Goal: Task Accomplishment & Management: Manage account settings

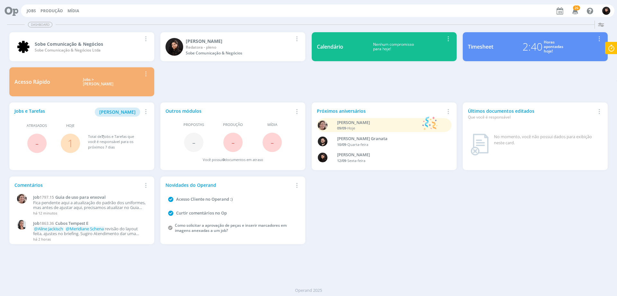
click at [93, 258] on div "Dashboard Salvar Selecione abaixo os cards desejados: Meus Meu Perfil [GEOGRAPH…" at bounding box center [308, 157] width 617 height 278
click at [119, 113] on span "[PERSON_NAME]" at bounding box center [117, 112] width 36 height 6
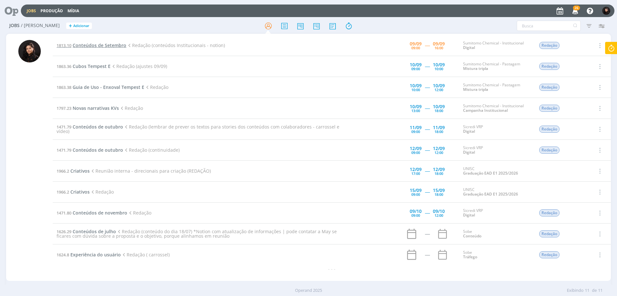
click at [101, 48] on span "Conteúdos de Setembro" at bounding box center [100, 45] width 54 height 6
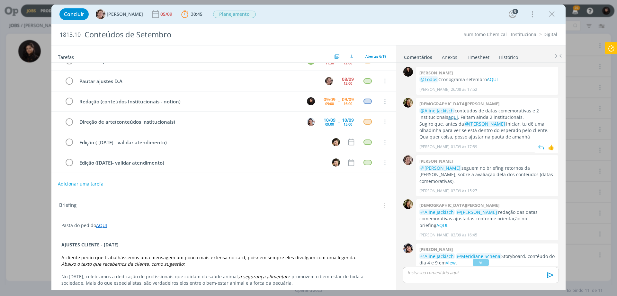
click at [449, 118] on link "aqui" at bounding box center [454, 117] width 10 height 6
click at [471, 55] on link "Timesheet" at bounding box center [478, 55] width 23 height 9
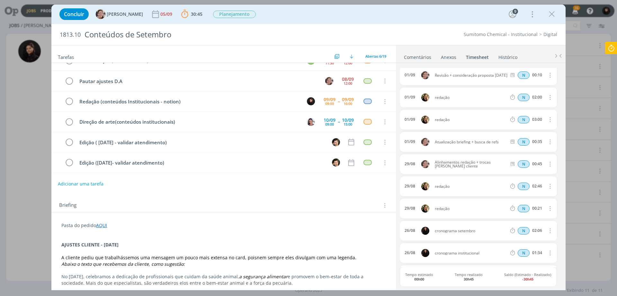
scroll to position [470, 0]
click at [414, 56] on link "Comentários" at bounding box center [418, 55] width 28 height 9
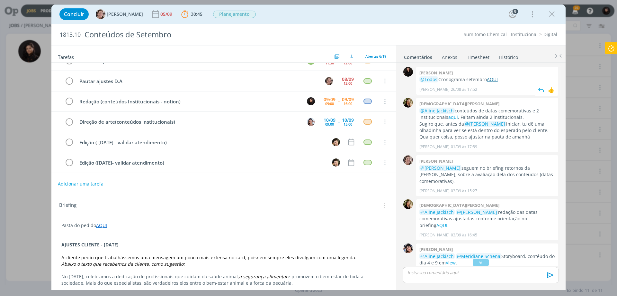
click at [494, 78] on link "AQUI" at bounding box center [492, 79] width 11 height 6
click at [611, 53] on icon at bounding box center [612, 48] width 12 height 13
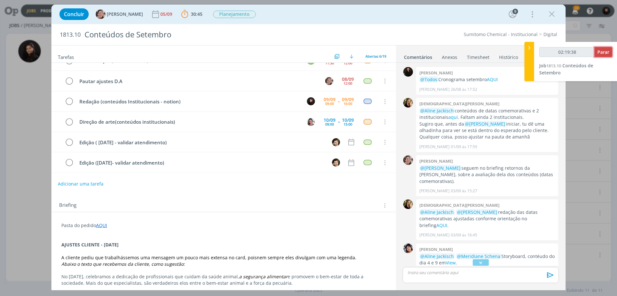
type input "02:19:39"
click at [602, 54] on span "Parar" at bounding box center [604, 52] width 12 height 6
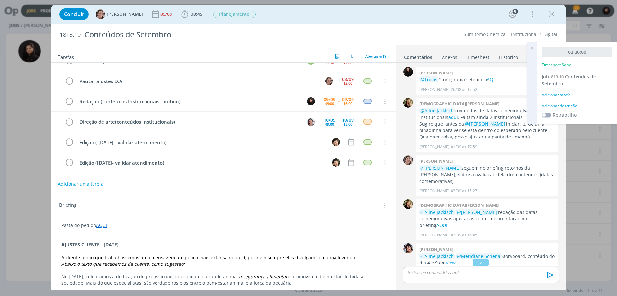
click at [564, 106] on div "Adicionar descrição" at bounding box center [577, 106] width 70 height 6
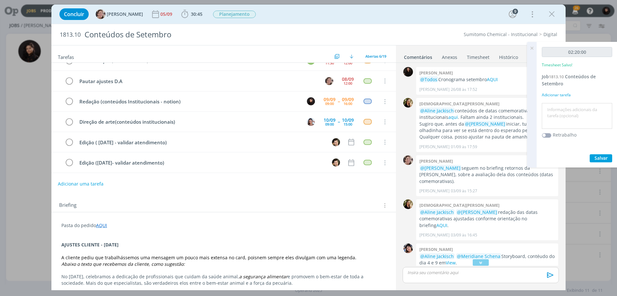
click at [560, 119] on textarea at bounding box center [577, 116] width 67 height 23
type textarea "Redação"
click at [600, 154] on button "Salvar" at bounding box center [601, 158] width 23 height 8
click at [458, 273] on p "dialog" at bounding box center [481, 272] width 146 height 6
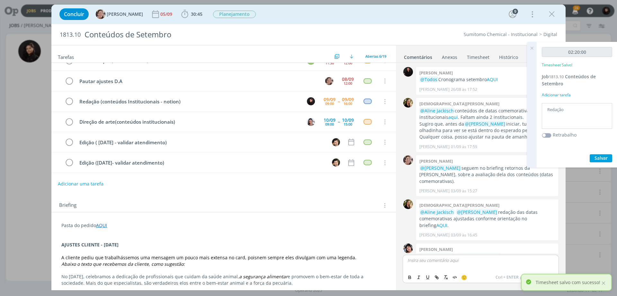
scroll to position [282, 0]
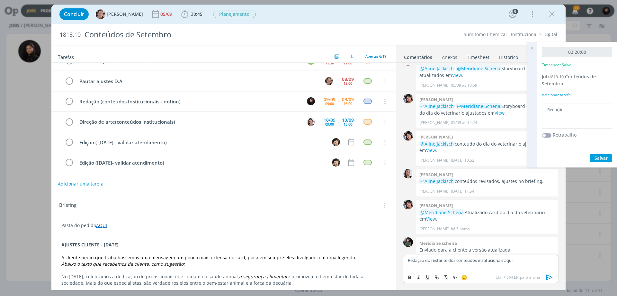
click at [484, 57] on link "Timesheet" at bounding box center [478, 55] width 23 height 9
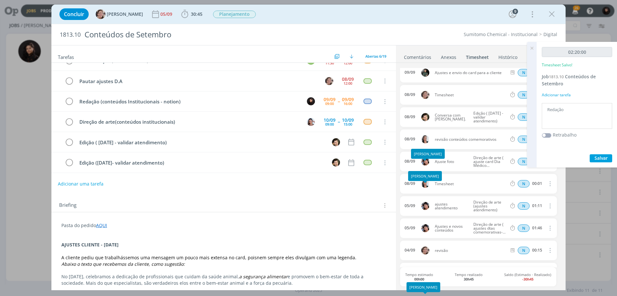
scroll to position [0, 0]
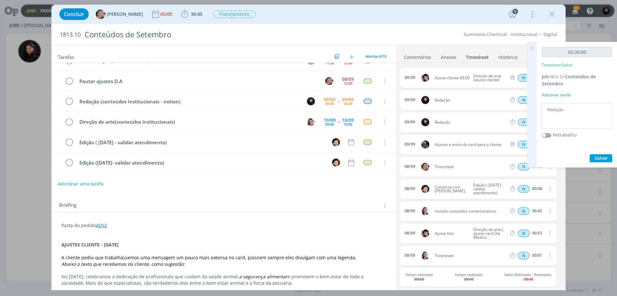
click at [534, 48] on icon at bounding box center [532, 48] width 12 height 13
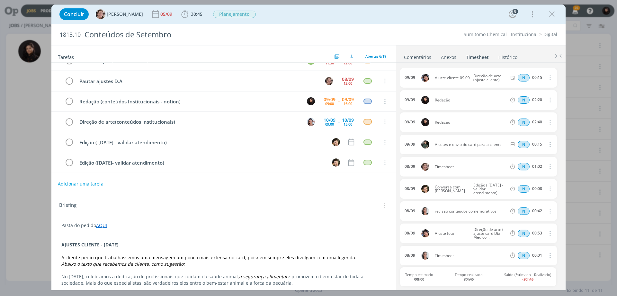
click at [547, 100] on icon "dialog" at bounding box center [549, 100] width 7 height 8
click at [532, 120] on link "Editar" at bounding box center [531, 121] width 51 height 10
drag, startPoint x: 531, startPoint y: 100, endPoint x: 551, endPoint y: 100, distance: 20.3
click at [551, 100] on div "N 02:20" at bounding box center [551, 100] width 87 height 8
type input "01:45"
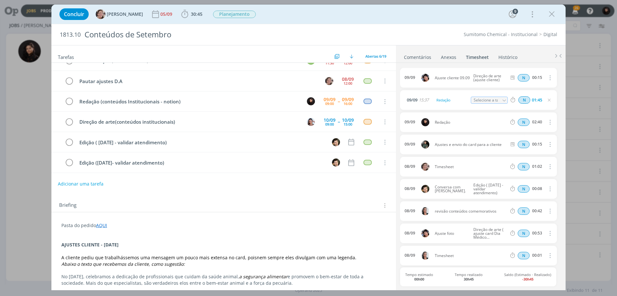
click at [429, 58] on link "Comentários" at bounding box center [418, 55] width 28 height 9
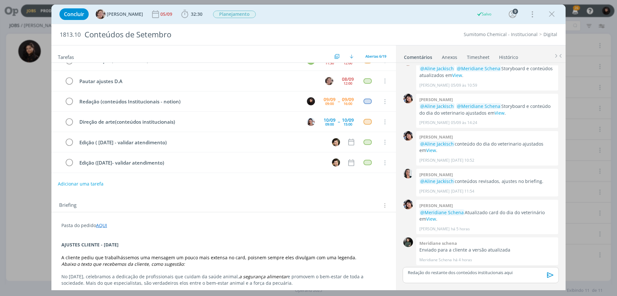
click at [528, 273] on p "Redação do restante dos conteúdos institucionais aqui" at bounding box center [481, 272] width 146 height 6
drag, startPoint x: 506, startPoint y: 260, endPoint x: 509, endPoint y: 263, distance: 3.4
click at [515, 262] on p "Redação do restante dos conteúdos institucionais AQUI, ﻿ @ [PERSON_NAME] ﻿ - di…" at bounding box center [481, 262] width 146 height 12
click at [407, 276] on icon "dialog" at bounding box center [409, 276] width 5 height 5
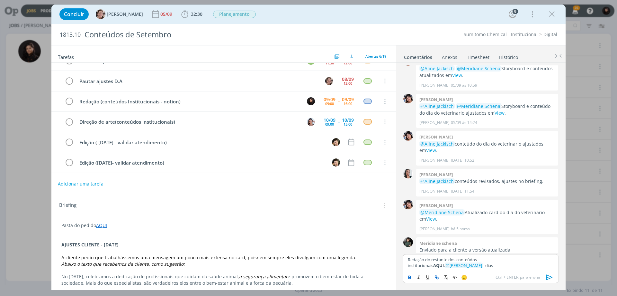
click at [438, 277] on icon "dialog" at bounding box center [438, 278] width 2 height 2
paste input "[URL][DOMAIN_NAME]"
type input "[URL][DOMAIN_NAME]"
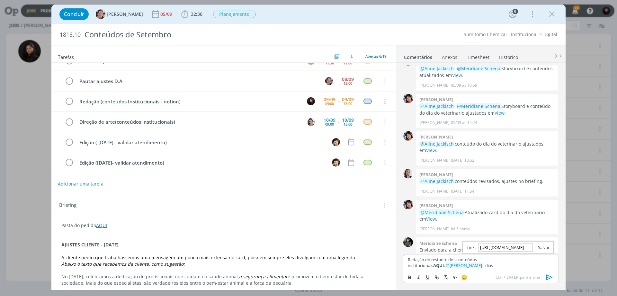
click at [547, 247] on link "dialog" at bounding box center [541, 247] width 17 height 6
click at [487, 266] on p "Redação do restante dos conteúdos institucionais AQUI , ﻿ @ [PERSON_NAME] ﻿ - d…" at bounding box center [481, 262] width 146 height 12
click at [551, 277] on icon "dialog" at bounding box center [550, 276] width 6 height 5
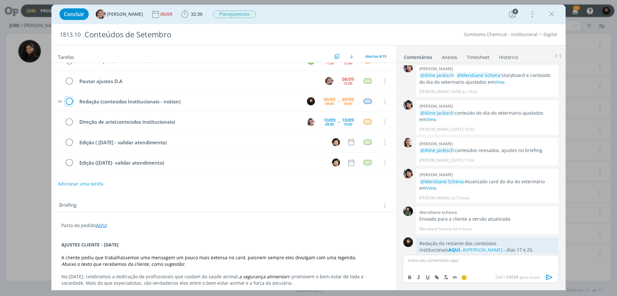
click at [71, 101] on icon "dialog" at bounding box center [69, 102] width 9 height 10
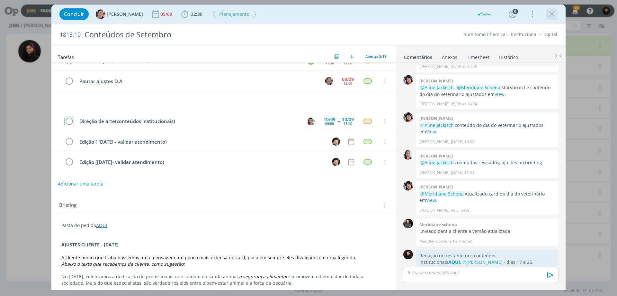
scroll to position [12, 0]
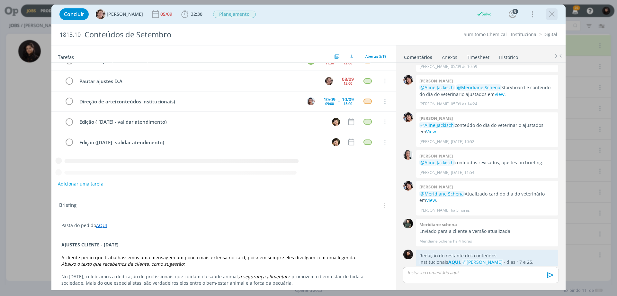
click at [553, 14] on icon "dialog" at bounding box center [552, 14] width 10 height 10
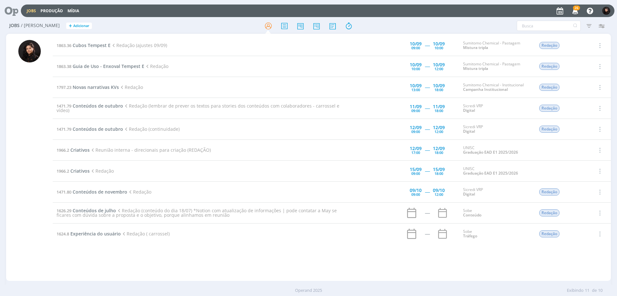
click at [13, 13] on icon at bounding box center [9, 11] width 13 height 13
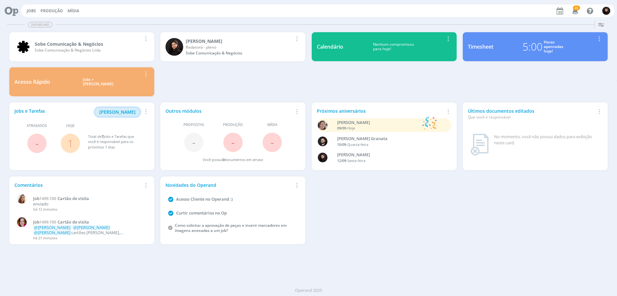
click at [123, 114] on span "[PERSON_NAME]" at bounding box center [117, 112] width 36 height 6
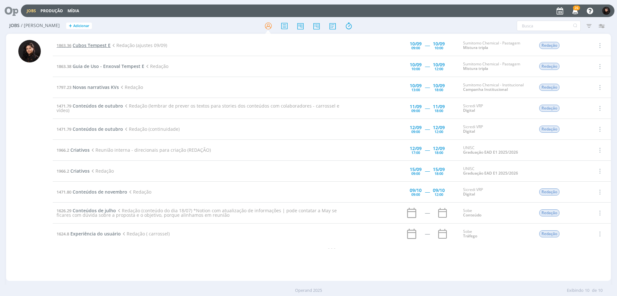
click at [99, 45] on span "Cubos Tempest E" at bounding box center [92, 45] width 38 height 6
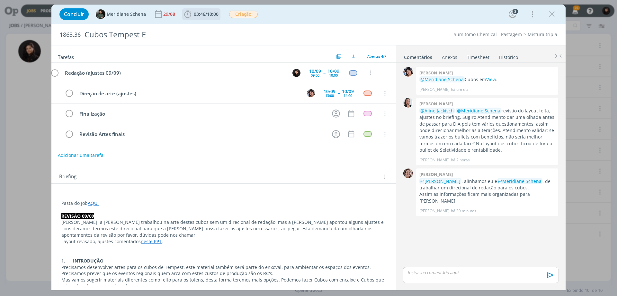
drag, startPoint x: 204, startPoint y: 14, endPoint x: 202, endPoint y: 19, distance: 4.6
click at [204, 14] on span "03:46" at bounding box center [200, 14] width 12 height 6
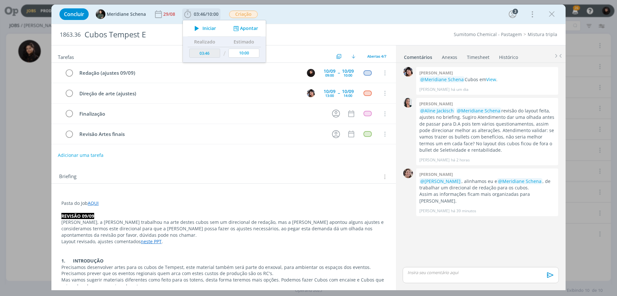
click at [203, 26] on span "Iniciar" at bounding box center [210, 28] width 14 height 5
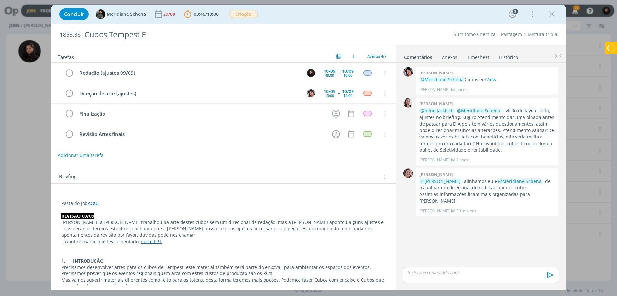
click at [185, 217] on p "REVISÃO 09/09" at bounding box center [223, 216] width 325 height 6
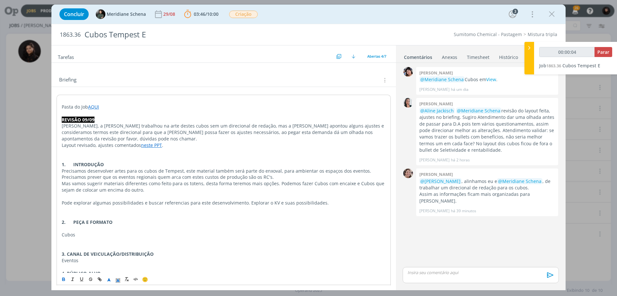
scroll to position [150, 0]
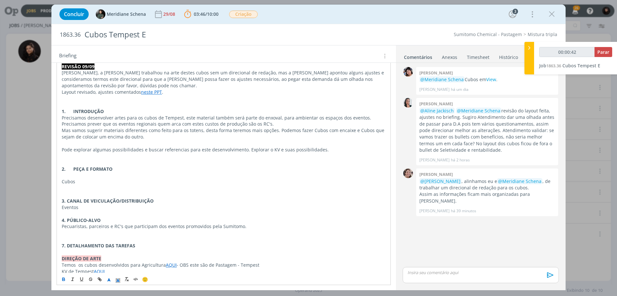
click at [167, 261] on link "AQUI" at bounding box center [171, 264] width 11 height 6
click at [168, 249] on link "[URL][DOMAIN_NAME]" at bounding box center [149, 245] width 49 height 8
click at [496, 81] on link "View" at bounding box center [492, 79] width 10 height 6
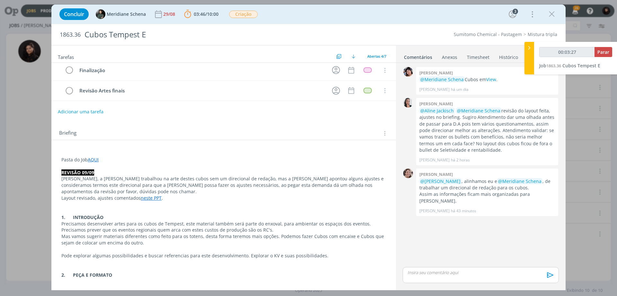
scroll to position [41, 0]
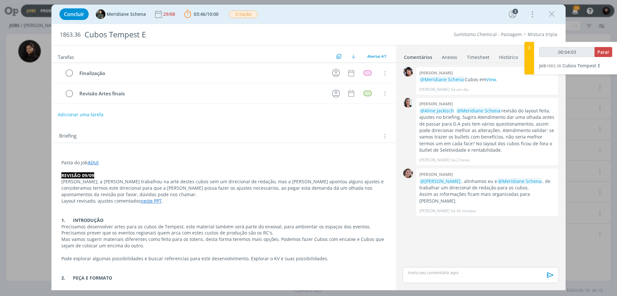
click at [155, 197] on link "neste PPT" at bounding box center [151, 200] width 21 height 6
click at [155, 205] on link "[URL][DOMAIN_NAME]" at bounding box center [131, 206] width 49 height 8
click at [197, 168] on p "dialog" at bounding box center [224, 169] width 324 height 6
click at [156, 198] on link "neste PPT" at bounding box center [151, 201] width 21 height 6
click at [156, 205] on link "[URL][DOMAIN_NAME]" at bounding box center [131, 207] width 49 height 8
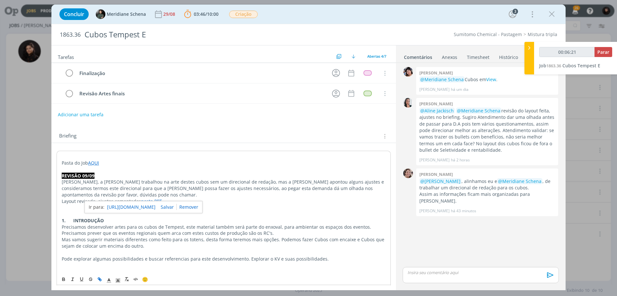
click at [80, 236] on p "Mas vamos sugerir materiais diferentes como feito para os totens, desta forma t…" at bounding box center [224, 242] width 324 height 13
click at [94, 162] on link "AQUI" at bounding box center [93, 162] width 11 height 6
click at [102, 174] on link "[URL][DOMAIN_NAME]" at bounding box center [103, 174] width 49 height 8
click at [74, 32] on span "1863.36" at bounding box center [70, 34] width 21 height 7
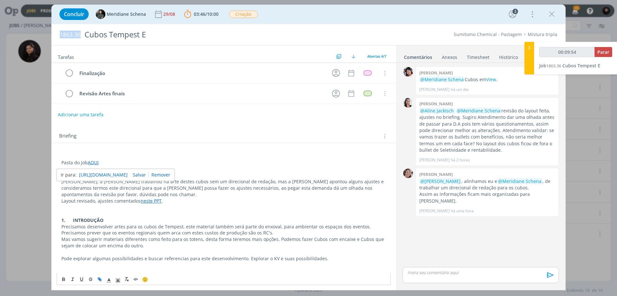
click at [74, 32] on span "1863.36" at bounding box center [70, 34] width 21 height 7
copy span "1863.36"
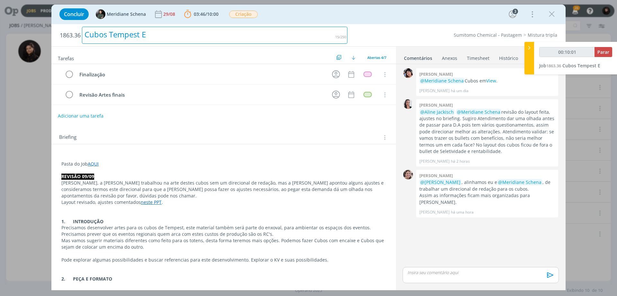
click at [103, 30] on div "Cubos Tempest E" at bounding box center [215, 35] width 266 height 17
copy div "Cubos Tempest E"
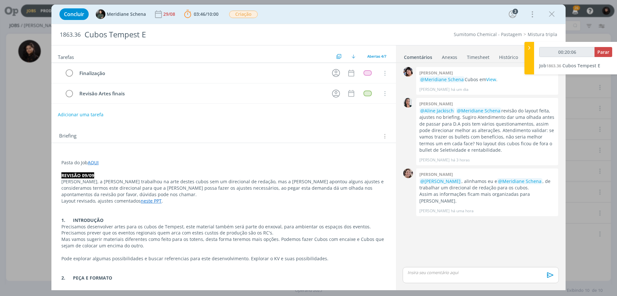
click at [121, 223] on p "Precisamos desenvolver artes para os cubos de Tempest, este material também ser…" at bounding box center [223, 229] width 325 height 13
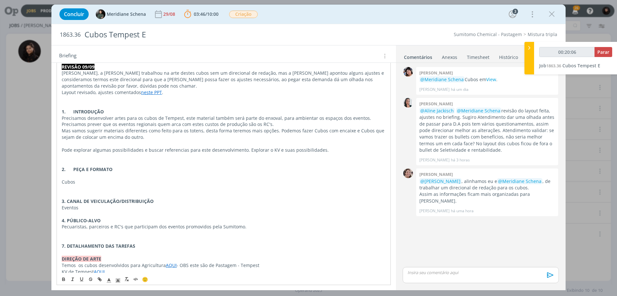
scroll to position [150, 0]
click at [102, 268] on link "AQUI" at bounding box center [99, 271] width 11 height 6
click at [103, 268] on link "AQUI" at bounding box center [99, 271] width 11 height 6
click at [112, 248] on link "[URL][DOMAIN_NAME]" at bounding box center [103, 252] width 49 height 8
click at [604, 54] on span "Parar" at bounding box center [604, 52] width 12 height 6
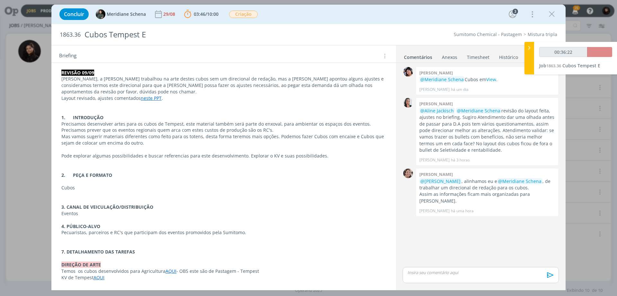
scroll to position [137, 0]
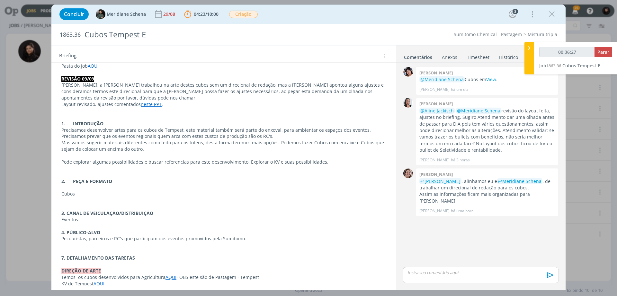
type input "00:37:00"
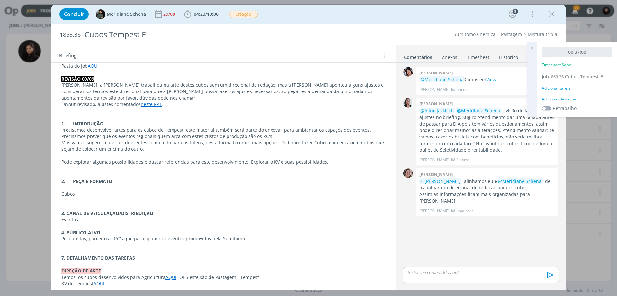
click at [550, 98] on div "Adicionar descrição" at bounding box center [577, 99] width 70 height 6
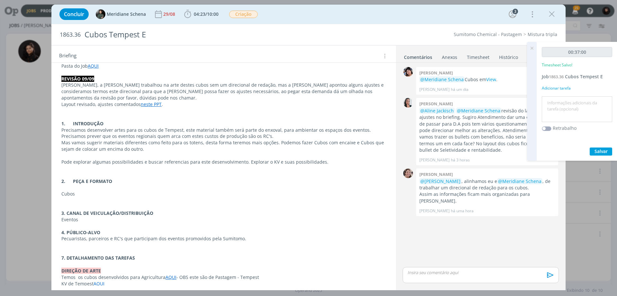
click at [551, 101] on textarea at bounding box center [577, 109] width 67 height 23
type textarea "Redação"
click at [604, 151] on span "Salvar" at bounding box center [601, 151] width 13 height 6
click at [207, 15] on span "/" at bounding box center [206, 14] width 2 height 6
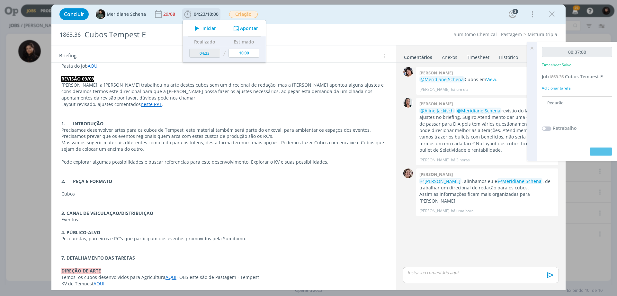
click at [211, 28] on span "Iniciar" at bounding box center [210, 28] width 14 height 5
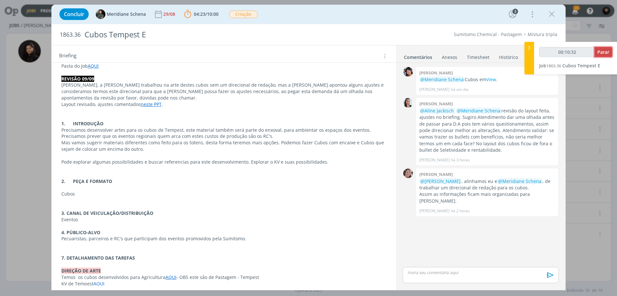
click at [604, 52] on span "Parar" at bounding box center [604, 52] width 12 height 6
type input "00:11:00"
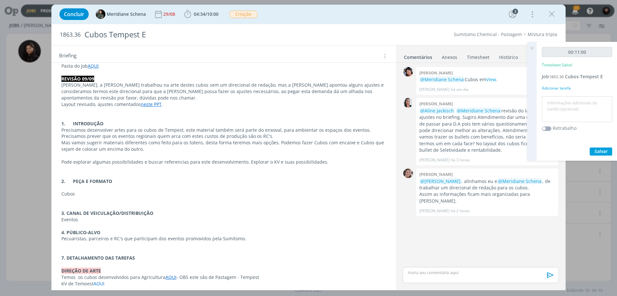
click at [569, 102] on textarea at bounding box center [577, 109] width 67 height 23
type textarea "Redação"
click at [596, 151] on span "Salvar" at bounding box center [601, 151] width 13 height 6
click at [411, 270] on p "dialog" at bounding box center [481, 272] width 146 height 6
drag, startPoint x: 426, startPoint y: 253, endPoint x: 436, endPoint y: 255, distance: 10.5
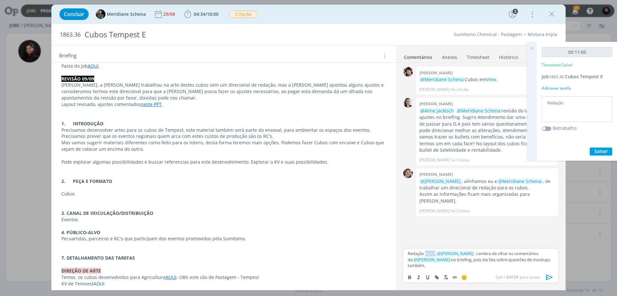
click at [436, 255] on p "Redação AQUI, ﻿ @ [PERSON_NAME] ﻿ . Lembra de olhar os comentários da ﻿ @ [PERS…" at bounding box center [481, 259] width 146 height 18
drag, startPoint x: 411, startPoint y: 276, endPoint x: 417, endPoint y: 278, distance: 6.9
click at [410, 276] on icon "dialog" at bounding box center [410, 275] width 2 height 1
click at [437, 277] on icon "dialog" at bounding box center [438, 278] width 2 height 2
paste input "[URL][DOMAIN_NAME]"
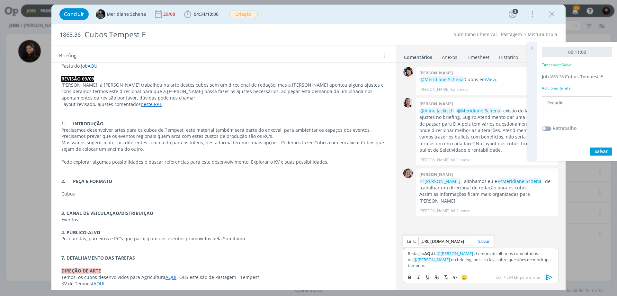
scroll to position [0, 173]
type input "[URL][DOMAIN_NAME]"
click at [483, 240] on link "dialog" at bounding box center [481, 241] width 17 height 6
click at [461, 264] on p "Redação AQUI , ﻿ @ [PERSON_NAME] ﻿ . Lembra de olhar os comentários da ﻿ @ [PER…" at bounding box center [481, 259] width 146 height 18
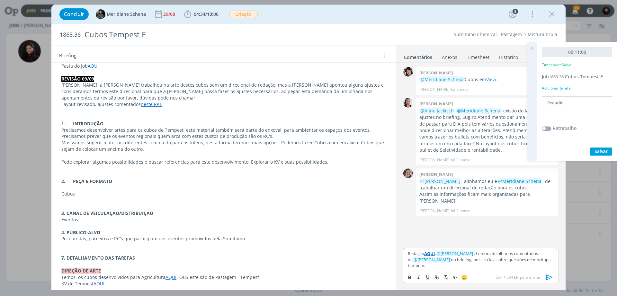
click at [432, 254] on strong "AQUI" at bounding box center [429, 253] width 11 height 6
click at [454, 242] on link "[URL][DOMAIN_NAME]" at bounding box center [445, 241] width 44 height 8
click at [548, 277] on icon "dialog" at bounding box center [550, 277] width 10 height 10
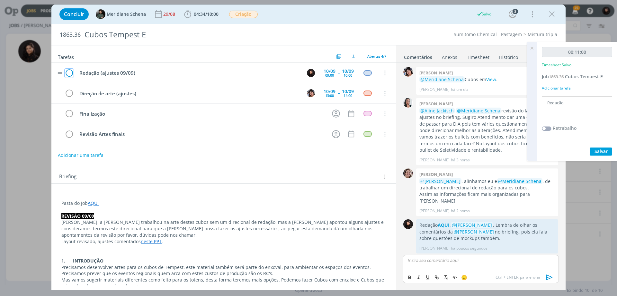
click at [70, 74] on icon "dialog" at bounding box center [69, 73] width 9 height 10
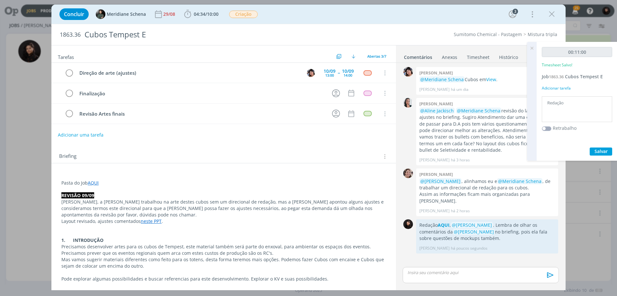
click at [533, 44] on icon at bounding box center [532, 48] width 12 height 13
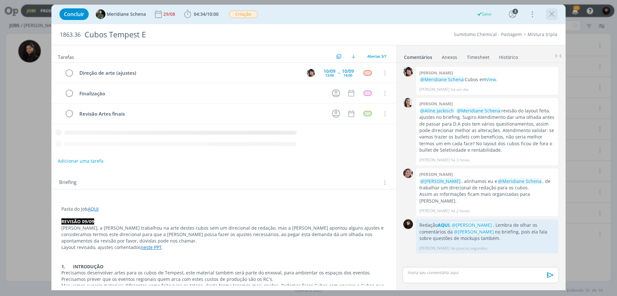
click at [552, 19] on icon "dialog" at bounding box center [552, 14] width 10 height 10
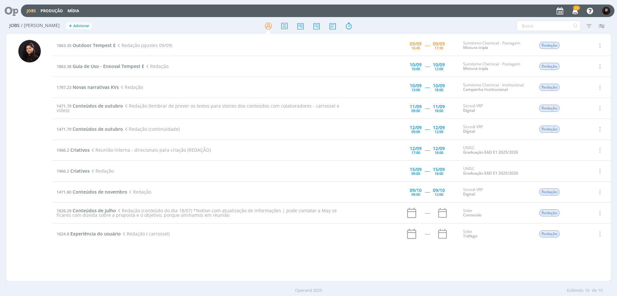
click at [92, 41] on td "1863.35 Outdoor Tempest E Redação (ajustes 09/09)" at bounding box center [205, 45] width 304 height 21
click at [90, 45] on span "Outdoor Tempest E" at bounding box center [94, 45] width 43 height 6
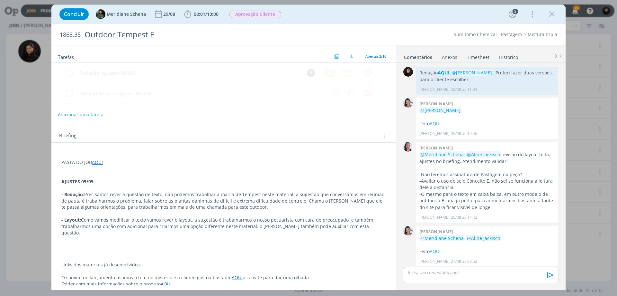
scroll to position [97, 0]
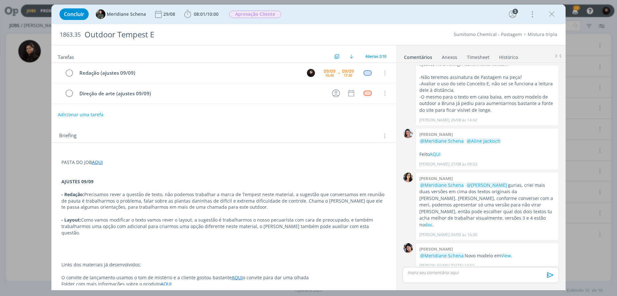
click at [132, 163] on p "PASTA DO JOB AQUI" at bounding box center [223, 162] width 325 height 6
click at [202, 14] on span "08:01" at bounding box center [200, 14] width 12 height 6
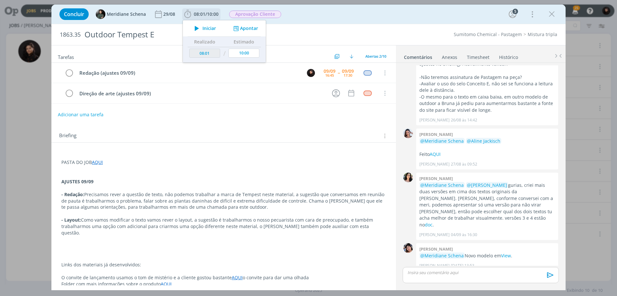
click at [206, 30] on span "Iniciar" at bounding box center [210, 28] width 14 height 5
click at [167, 173] on p "dialog" at bounding box center [223, 175] width 325 height 6
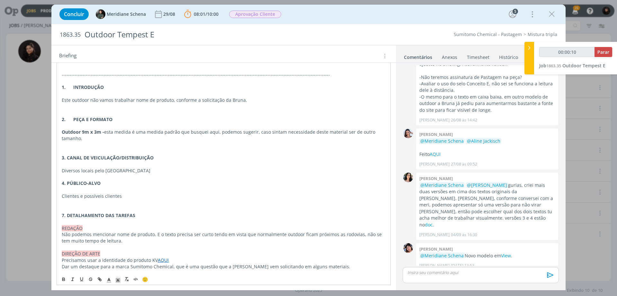
scroll to position [319, 0]
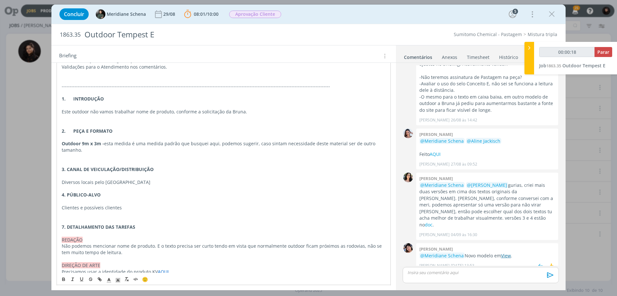
click at [506, 252] on link "View" at bounding box center [506, 255] width 10 height 6
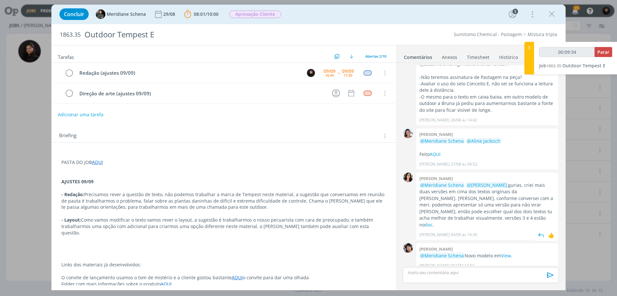
scroll to position [0, 0]
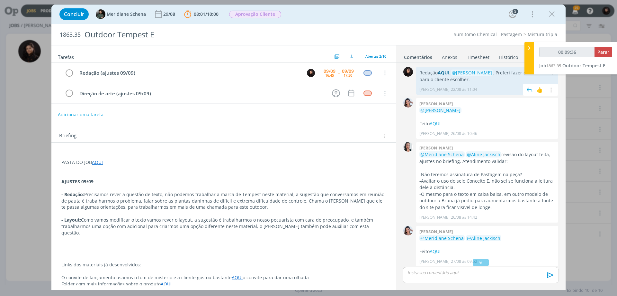
click at [448, 73] on strong "AQUI" at bounding box center [444, 72] width 12 height 6
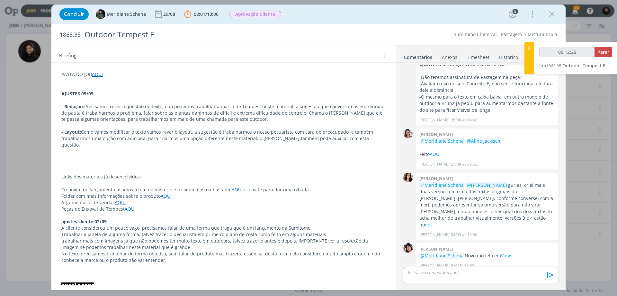
scroll to position [96, 0]
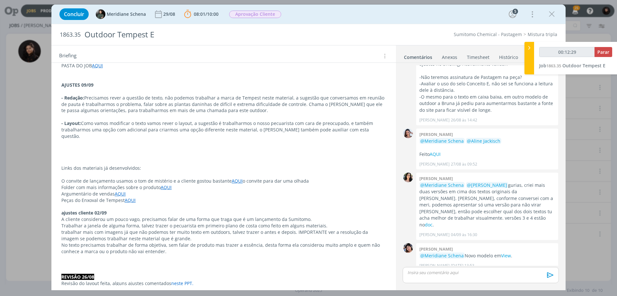
click at [168, 184] on link "AQUI" at bounding box center [166, 187] width 11 height 6
click at [171, 193] on link "[URL][DOMAIN_NAME]" at bounding box center [146, 193] width 49 height 8
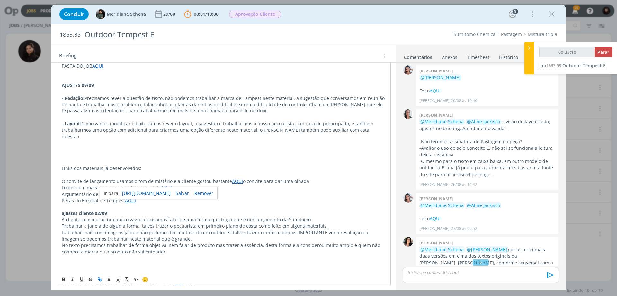
scroll to position [0, 0]
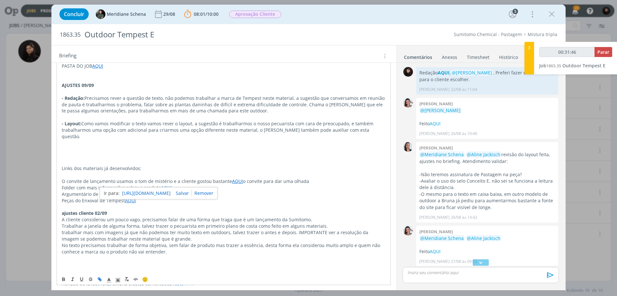
click at [116, 152] on p "dialog" at bounding box center [224, 155] width 324 height 6
drag, startPoint x: 343, startPoint y: 124, endPoint x: 318, endPoint y: 124, distance: 24.8
click at [318, 124] on p "- Layout: Como vamos modificar o texto vamos rever o layout, a sugestão é traba…" at bounding box center [224, 129] width 324 height 19
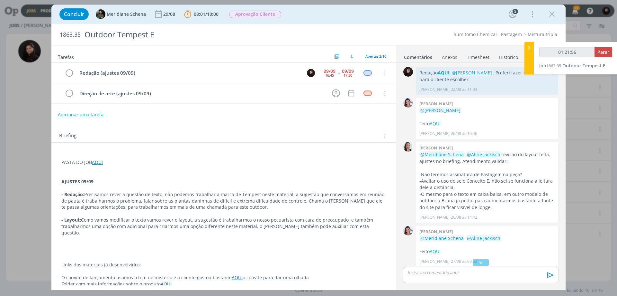
click at [470, 276] on div "dialog" at bounding box center [481, 275] width 156 height 16
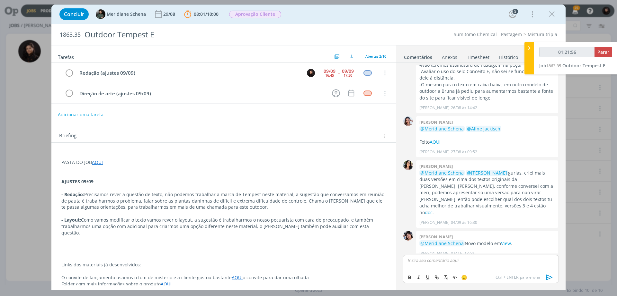
type input "01:21:57"
drag, startPoint x: 426, startPoint y: 261, endPoint x: 436, endPoint y: 261, distance: 9.7
click at [436, 261] on p "Redação AQUI, ﻿ @ [PERSON_NAME] ﻿ . Vamos apresentar 5 novas versões, os textos…" at bounding box center [481, 262] width 146 height 12
type input "01:22:35"
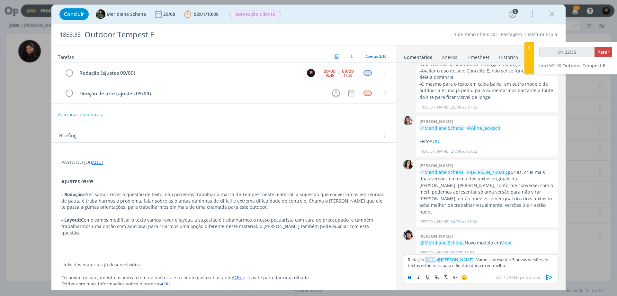
click at [411, 275] on icon "dialog" at bounding box center [409, 276] width 5 height 5
click at [437, 275] on icon "dialog" at bounding box center [436, 276] width 5 height 5
type input "AQUI"
type input "01:22:36"
paste input "[URL][DOMAIN_NAME]"
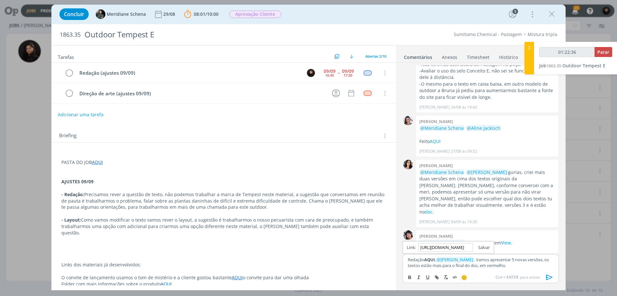
scroll to position [0, 174]
type input "[URL][DOMAIN_NAME]"
click at [485, 248] on link "dialog" at bounding box center [481, 247] width 17 height 6
click at [437, 264] on p "Redação AQUI , ﻿ @ [PERSON_NAME] ﻿ . Vamos apresentar 5 novas versões, os texto…" at bounding box center [481, 262] width 146 height 12
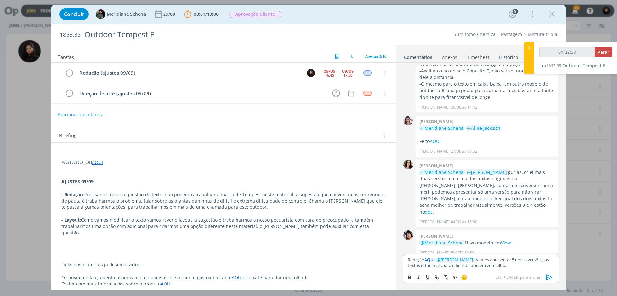
click at [435, 258] on strong "AQUI" at bounding box center [429, 259] width 11 height 6
click at [442, 248] on link "[URL][DOMAIN_NAME]" at bounding box center [445, 247] width 44 height 8
click at [522, 264] on p "Redação AQUI , ﻿ @ [PERSON_NAME] ﻿ . Vamos apresentar 5 novas versões, os texto…" at bounding box center [481, 262] width 146 height 12
click at [550, 275] on icon "dialog" at bounding box center [550, 276] width 6 height 5
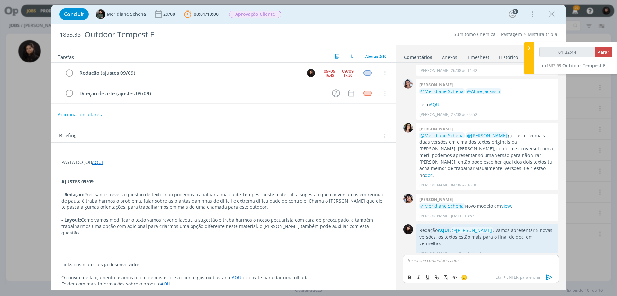
type input "01:22:45"
click at [605, 48] on button "Parar" at bounding box center [604, 52] width 18 height 10
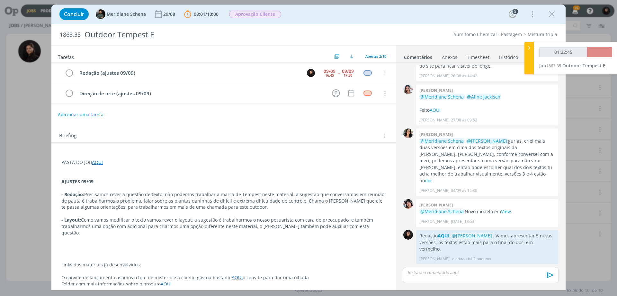
scroll to position [134, 0]
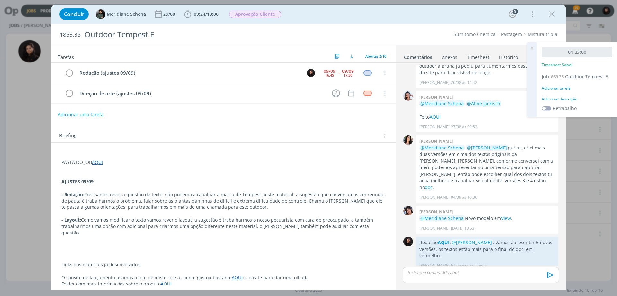
click at [559, 100] on div "Adicionar descrição" at bounding box center [577, 99] width 70 height 6
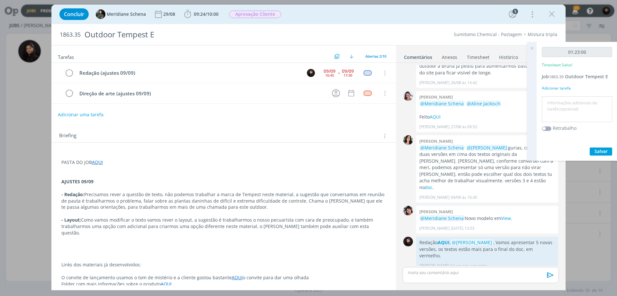
click at [556, 104] on textarea at bounding box center [577, 109] width 67 height 23
type textarea "Redação - Ajuste"
click at [606, 150] on span "Salvar" at bounding box center [601, 151] width 13 height 6
click at [78, 114] on button "Adicionar uma tarefa" at bounding box center [81, 114] width 46 height 11
click at [318, 114] on icon "dialog" at bounding box center [319, 114] width 10 height 10
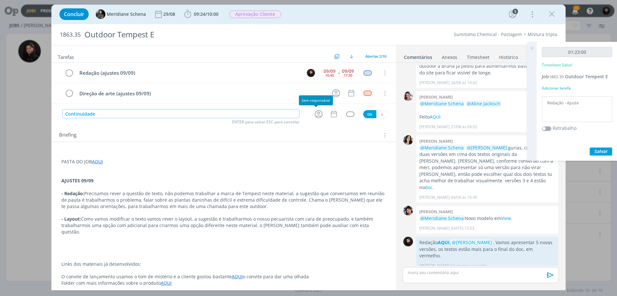
type input "Continuidade"
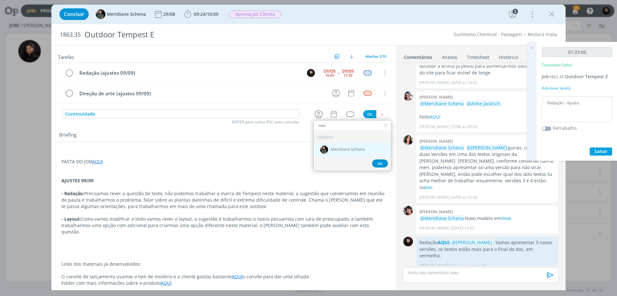
type input "mer"
click at [342, 145] on div "Meridiane Schena" at bounding box center [352, 148] width 77 height 13
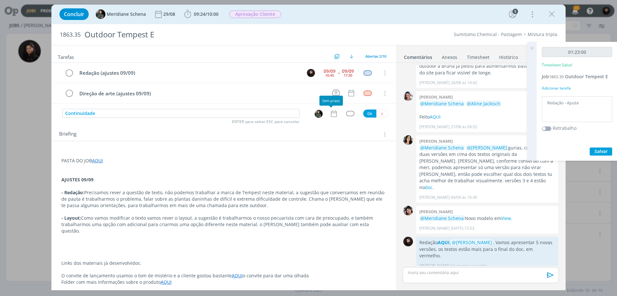
click at [331, 112] on icon "dialog" at bounding box center [334, 113] width 8 height 8
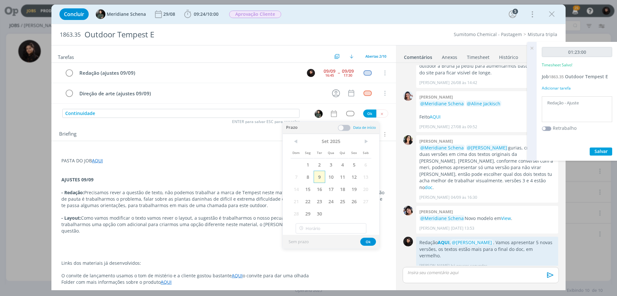
click at [320, 179] on span "9" at bounding box center [320, 176] width 12 height 12
click at [331, 174] on span "10" at bounding box center [331, 176] width 12 height 12
click at [368, 115] on button "Ok" at bounding box center [369, 114] width 13 height 8
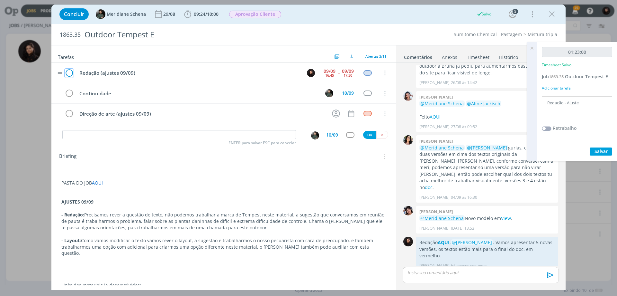
click at [66, 73] on icon "dialog" at bounding box center [69, 73] width 9 height 10
